Goal: Check status: Check status

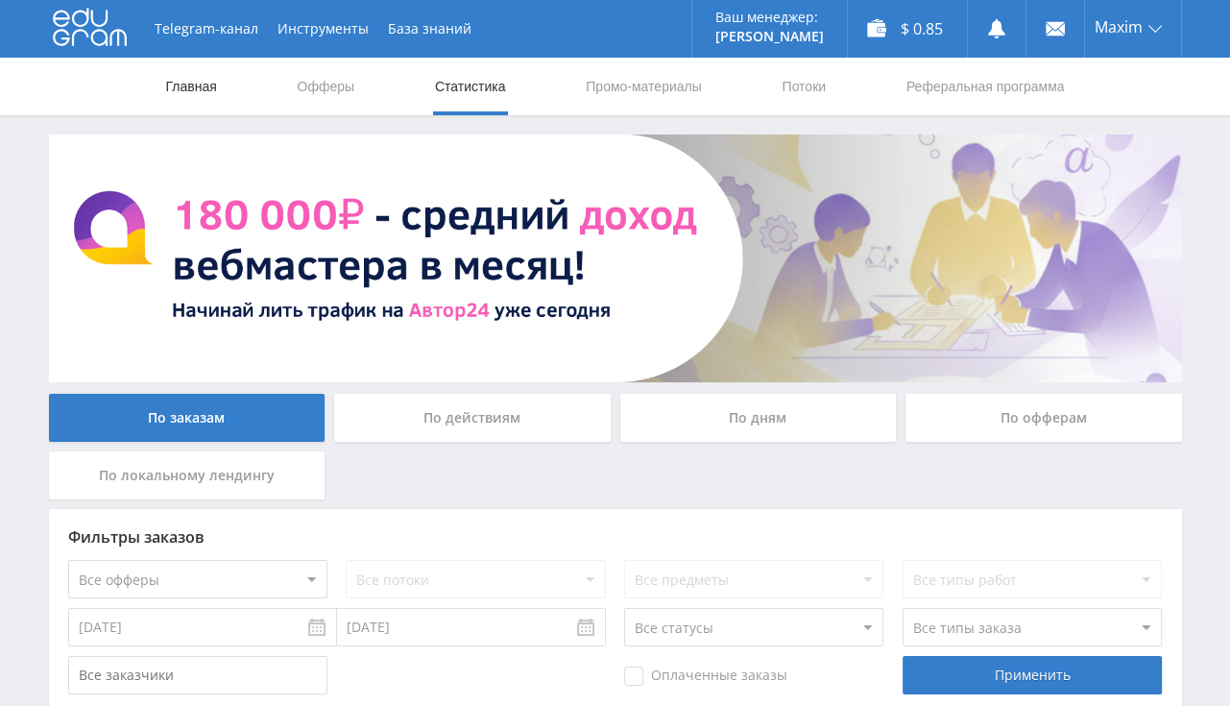
click at [192, 94] on link "Главная" at bounding box center [191, 87] width 55 height 58
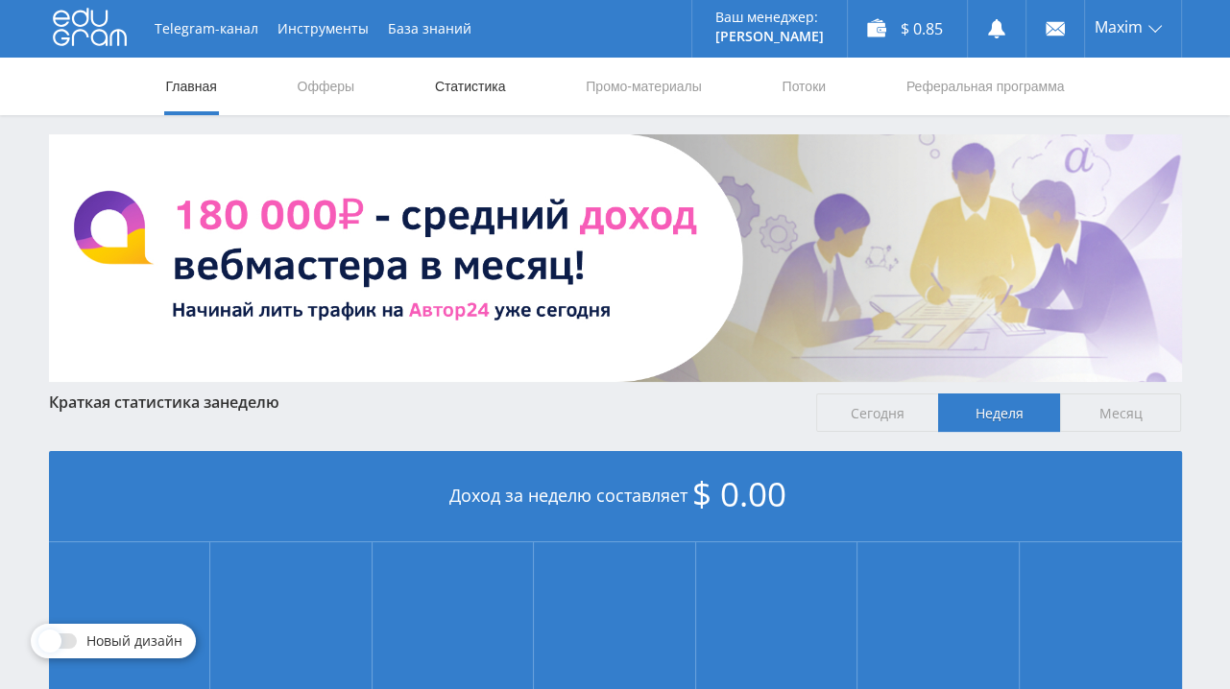
click at [443, 94] on link "Статистика" at bounding box center [470, 87] width 75 height 58
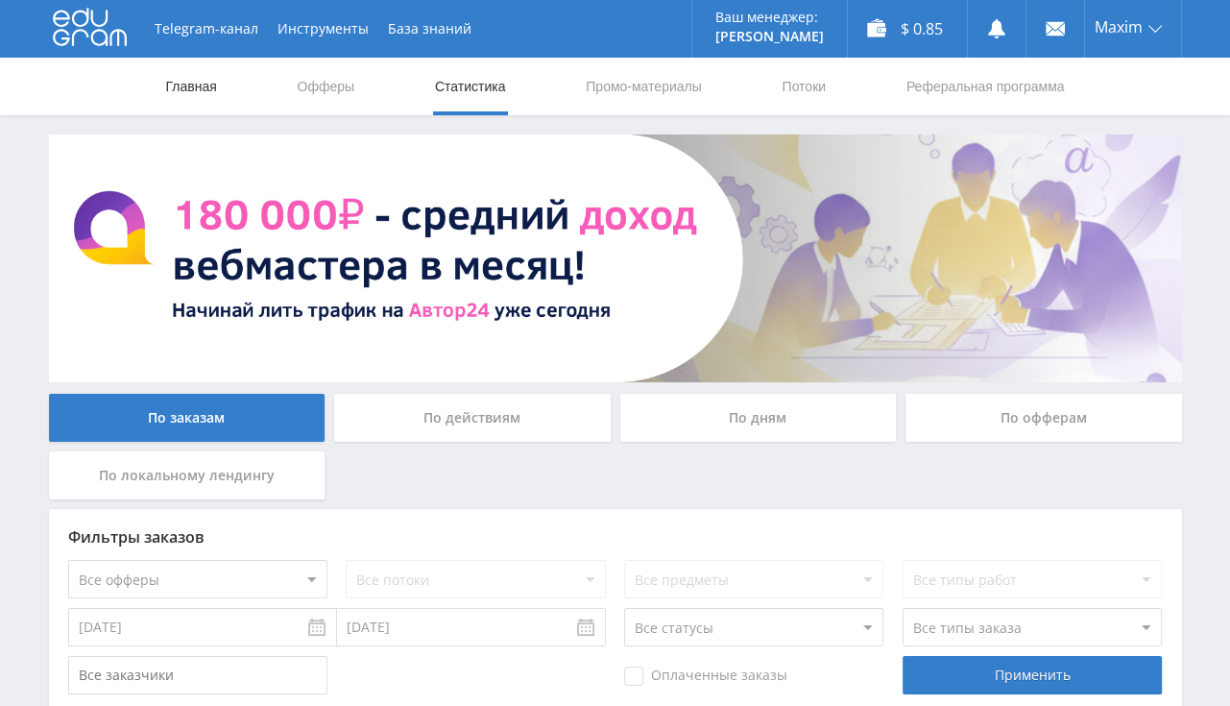
click at [203, 79] on link "Главная" at bounding box center [191, 87] width 55 height 58
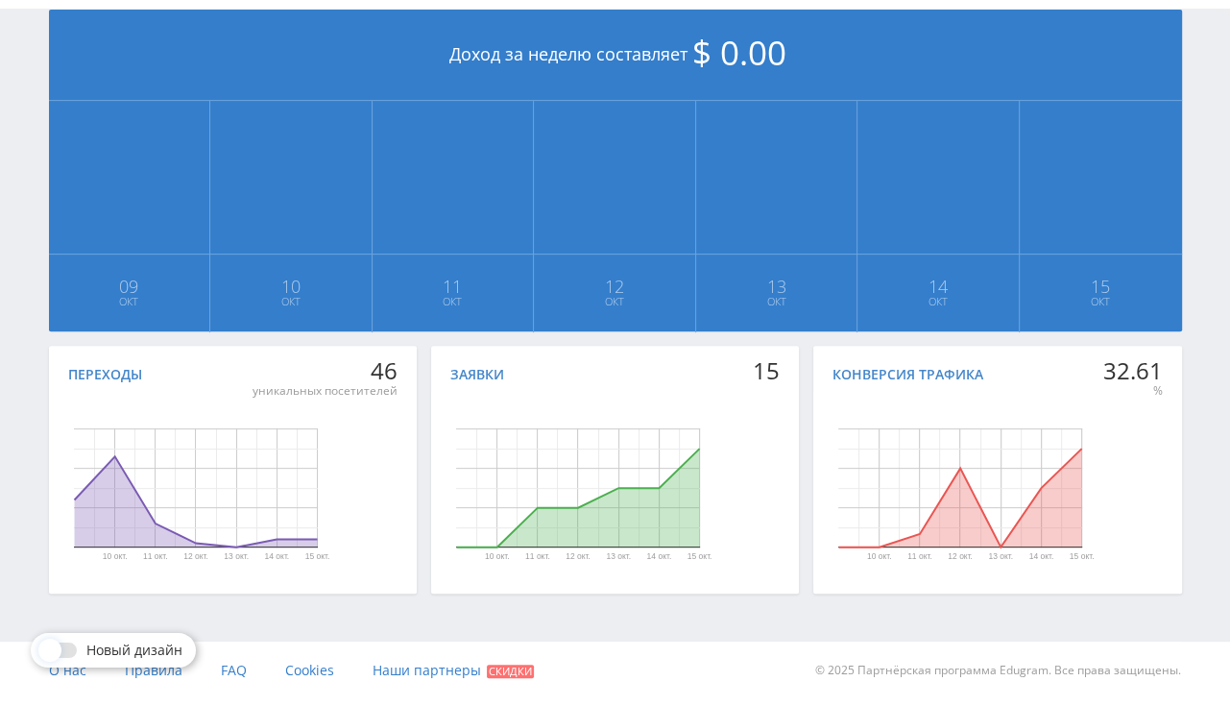
scroll to position [45, 0]
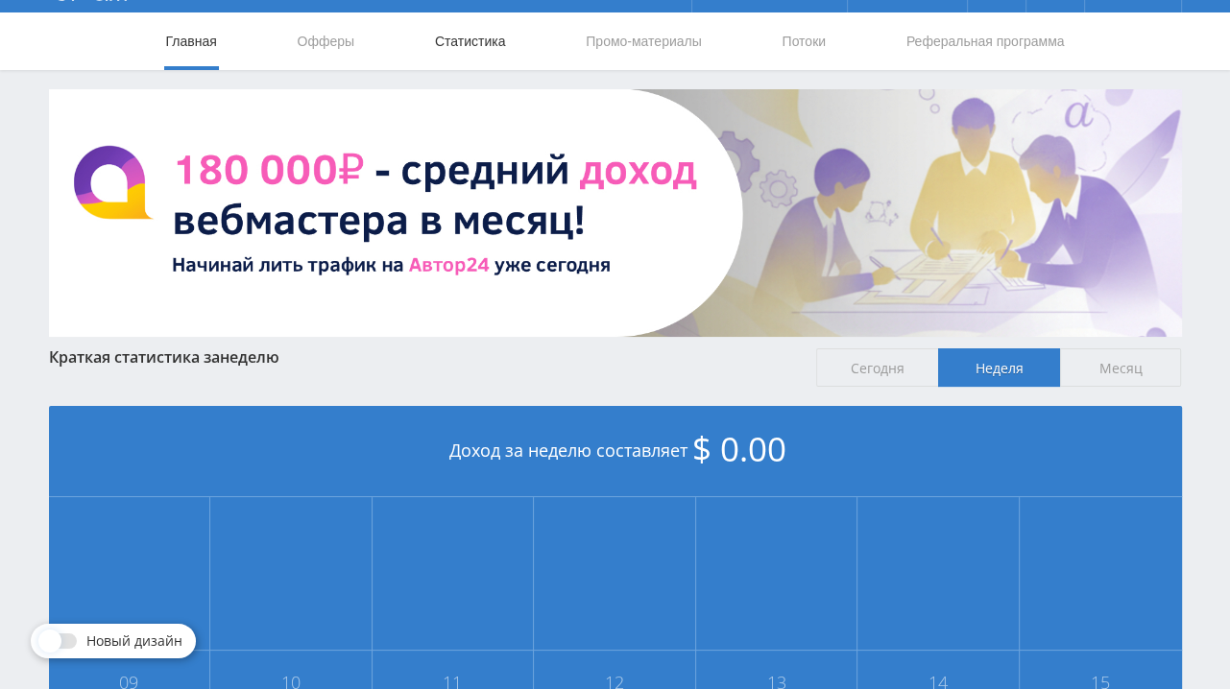
click at [451, 29] on link "Статистика" at bounding box center [470, 41] width 75 height 58
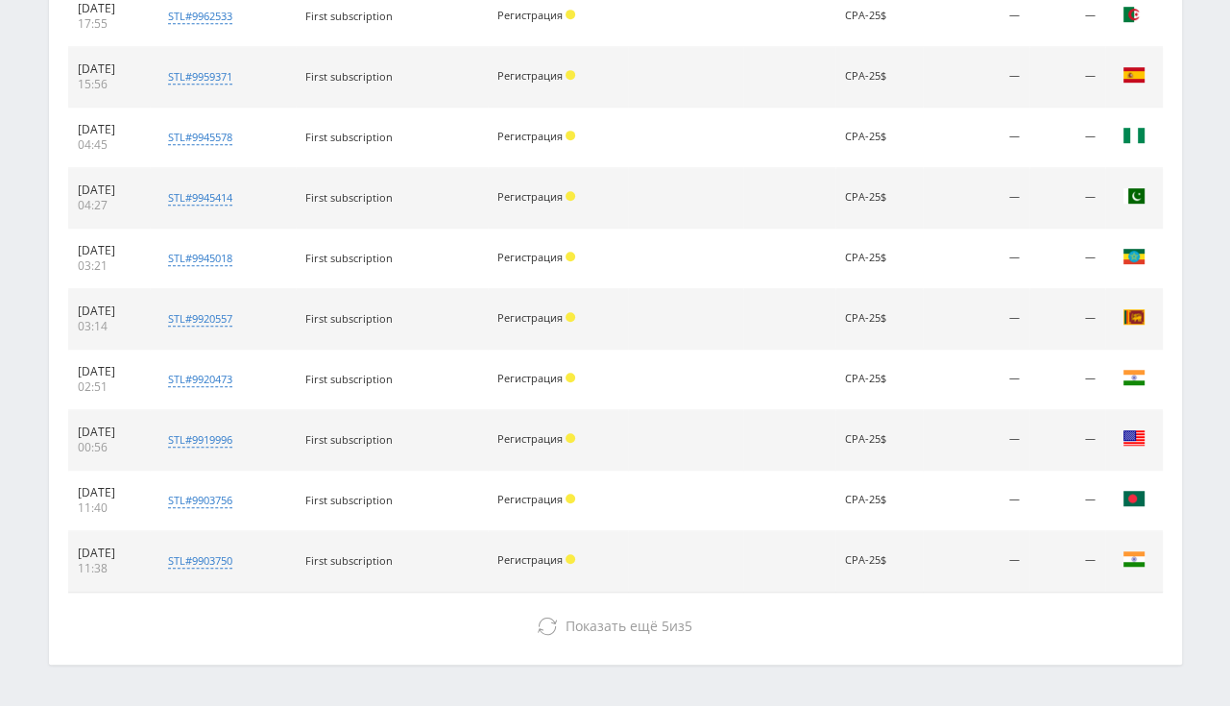
scroll to position [890, 0]
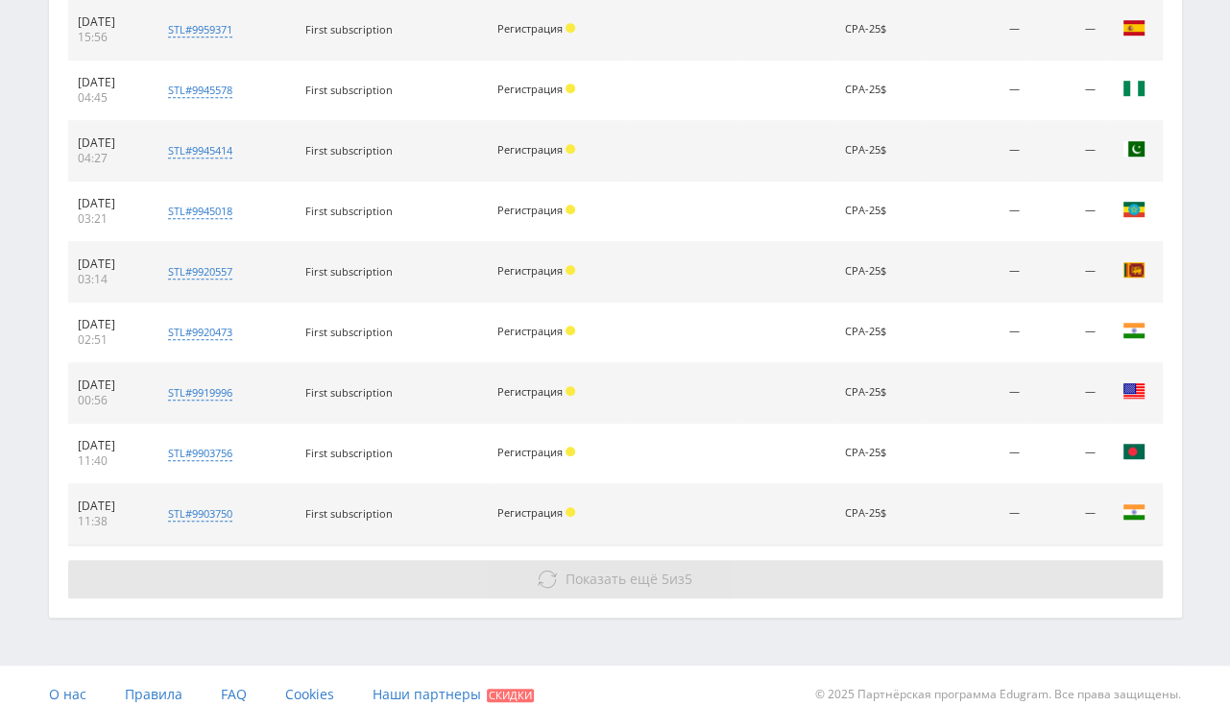
click at [609, 586] on button "Показать ещё 5 из 5" at bounding box center [615, 579] width 1094 height 38
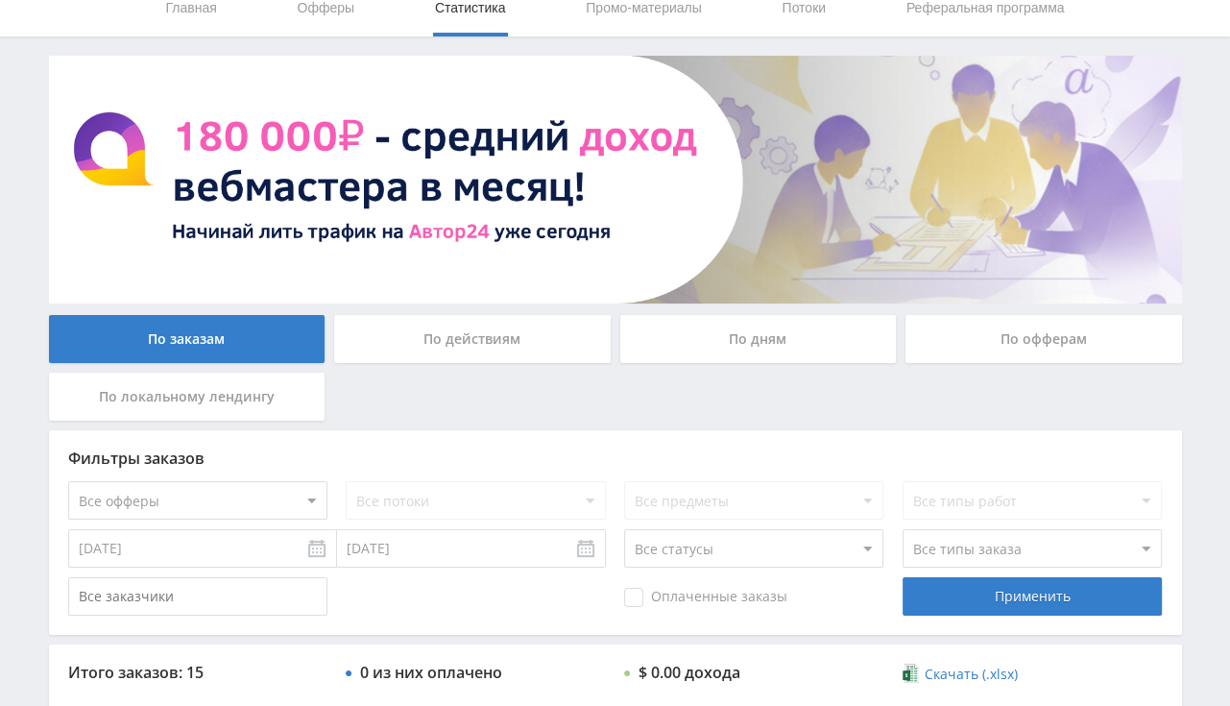
scroll to position [0, 0]
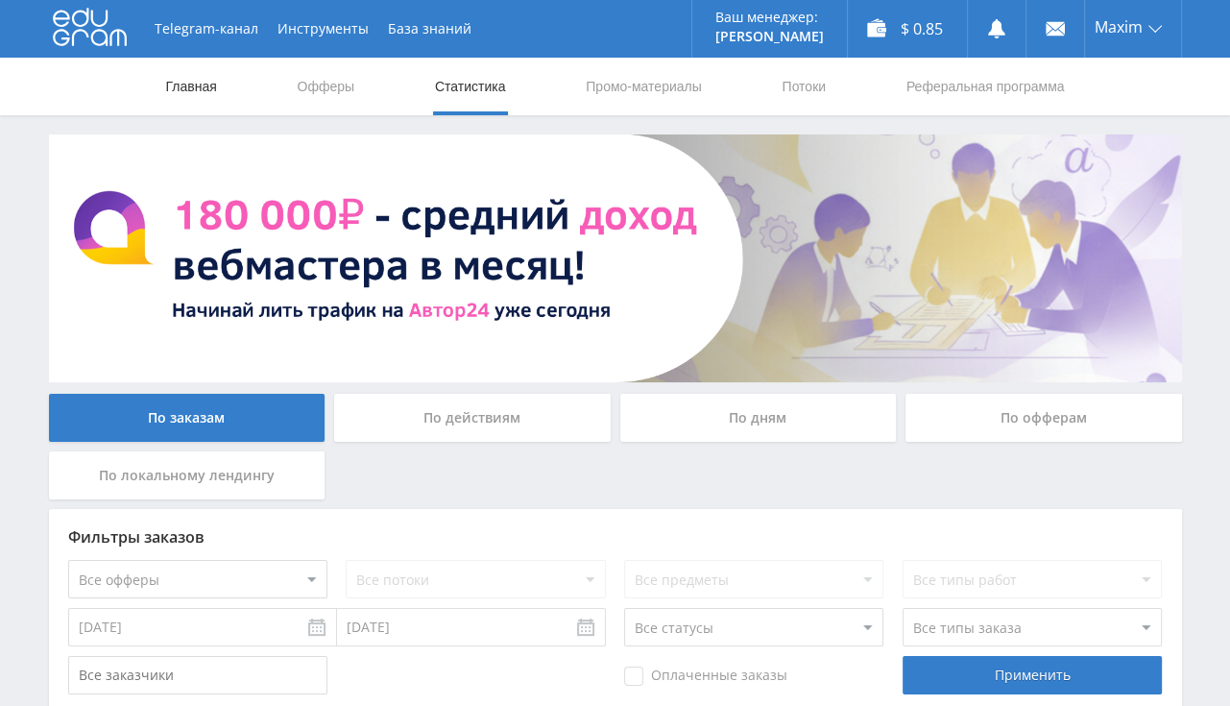
click at [193, 90] on link "Главная" at bounding box center [191, 87] width 55 height 58
